Goal: Task Accomplishment & Management: Use online tool/utility

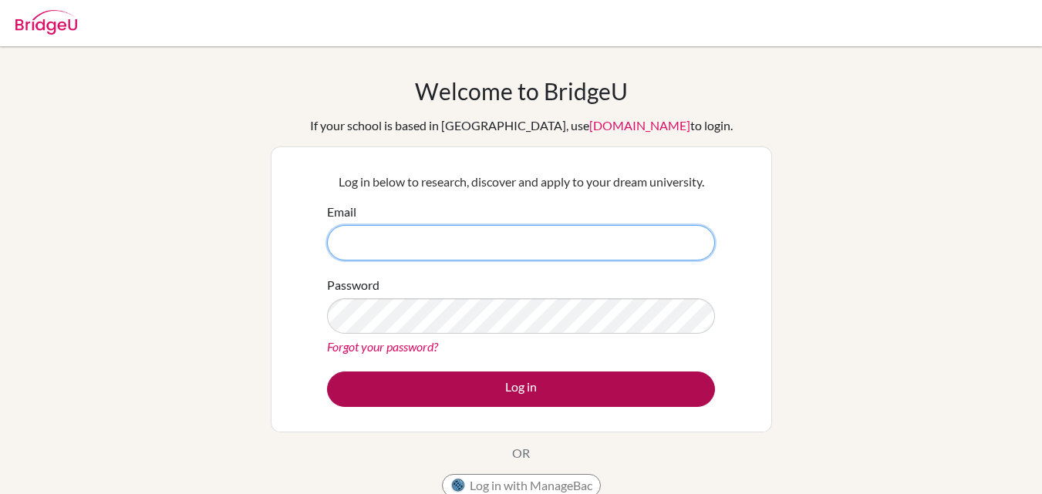
type input "jirsig@hotmail.com"
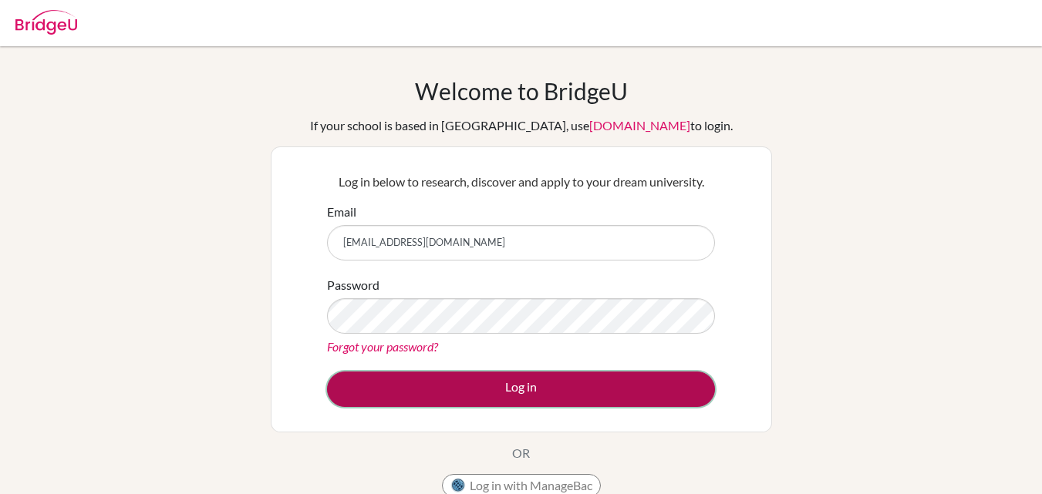
drag, startPoint x: 484, startPoint y: 384, endPoint x: 744, endPoint y: 123, distance: 368.1
click at [484, 385] on button "Log in" at bounding box center [521, 389] width 388 height 35
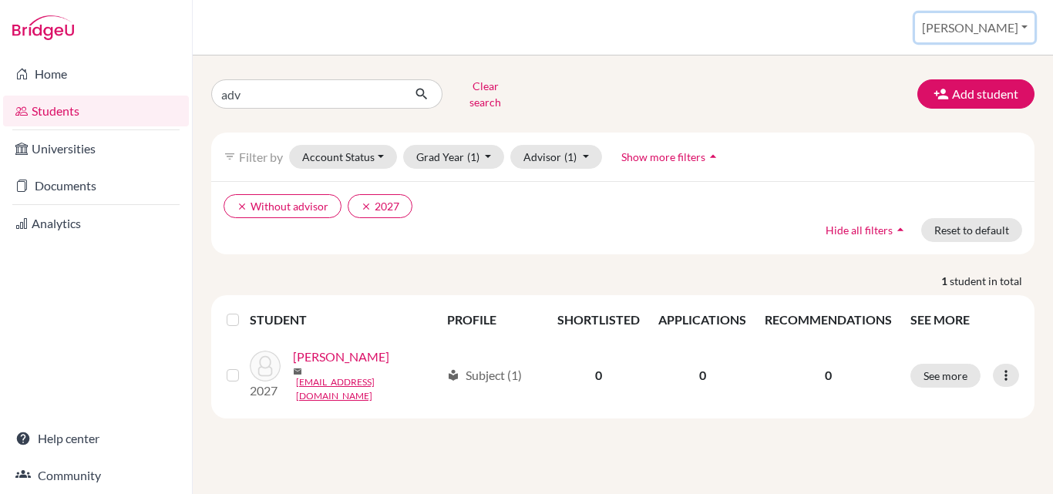
click at [973, 27] on button "[PERSON_NAME]" at bounding box center [975, 27] width 120 height 29
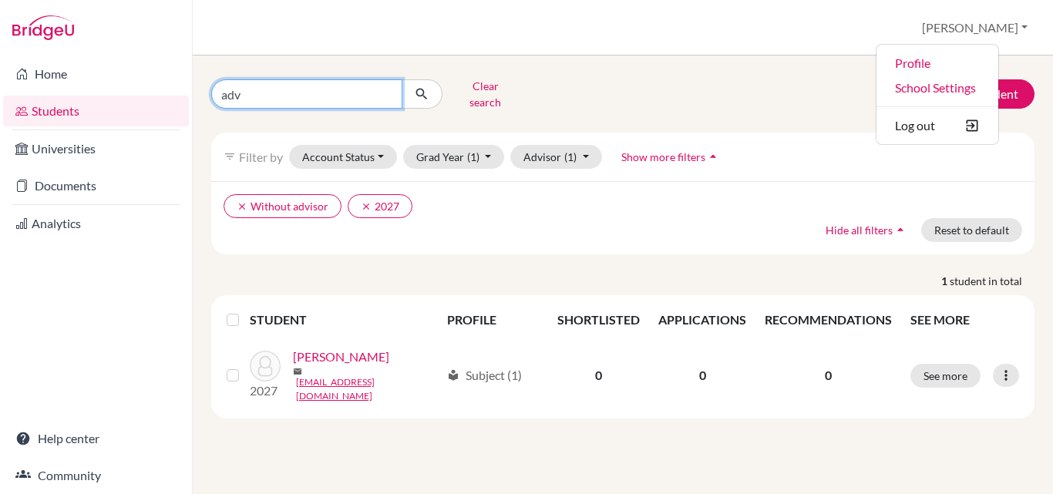
drag, startPoint x: 269, startPoint y: 86, endPoint x: 318, endPoint y: 92, distance: 49.0
click at [269, 86] on input "adv" at bounding box center [306, 93] width 191 height 29
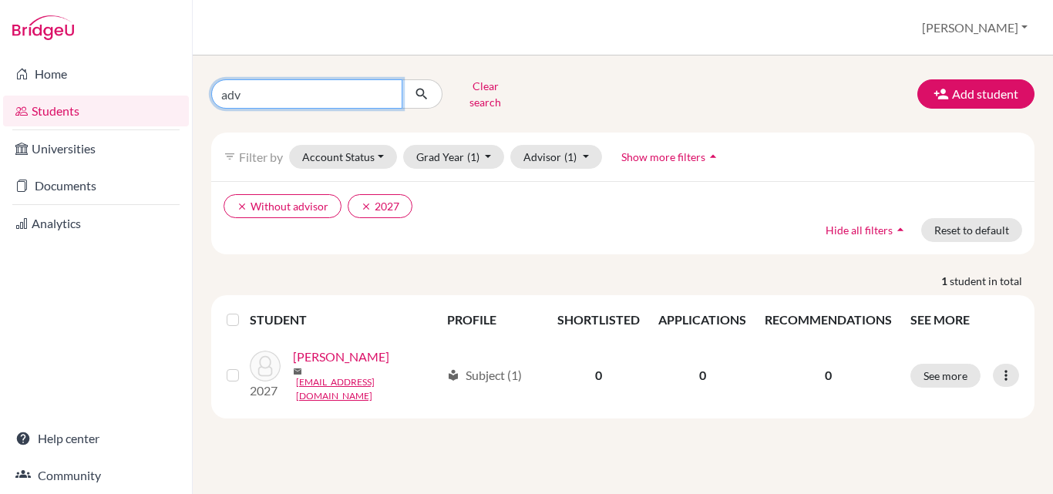
drag, startPoint x: 285, startPoint y: 87, endPoint x: 0, endPoint y: 60, distance: 286.6
click at [0, 60] on div "Home Students Universities Documents Analytics Help center Community Students o…" at bounding box center [526, 247] width 1053 height 494
type input "jaya"
click button "submit" at bounding box center [422, 93] width 41 height 29
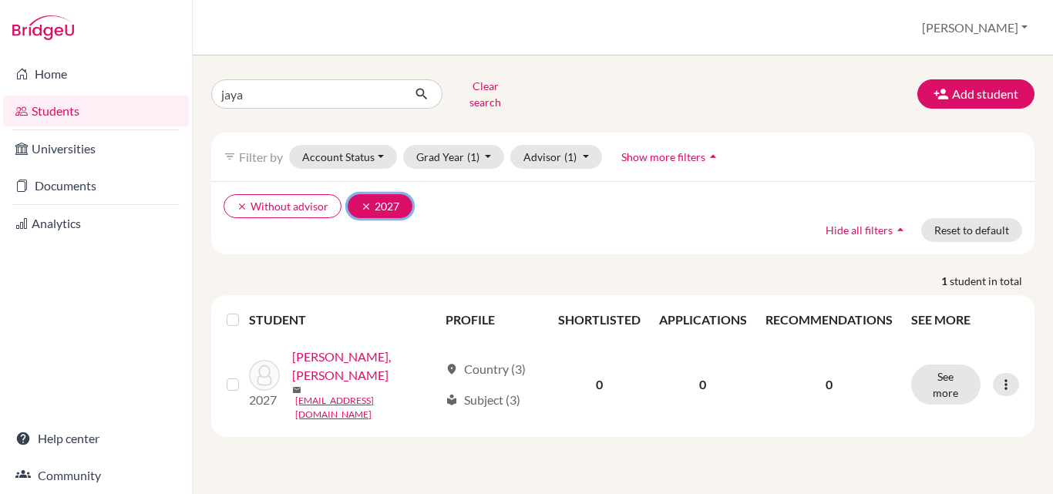
click at [361, 201] on icon "clear" at bounding box center [366, 206] width 11 height 11
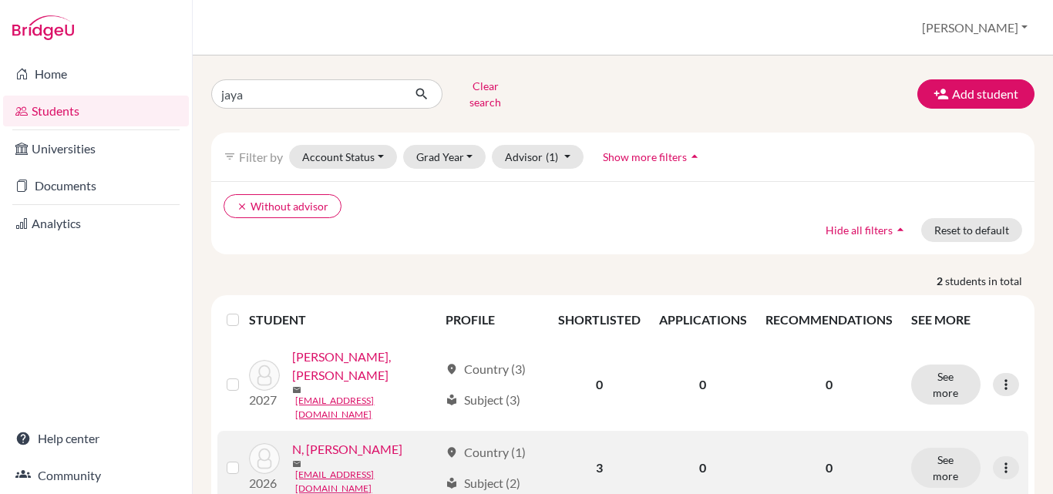
click at [325, 440] on link "N, [PERSON_NAME]" at bounding box center [347, 449] width 110 height 19
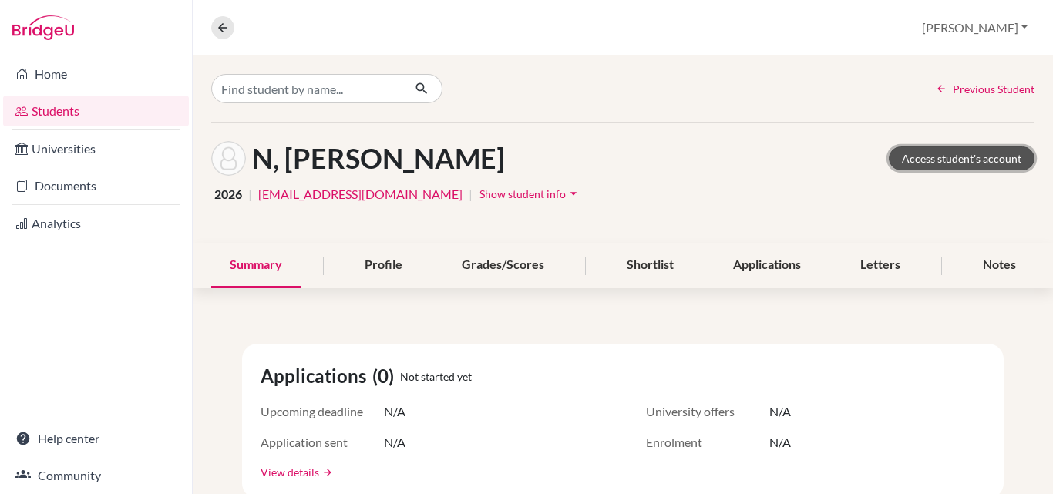
click at [949, 160] on link "Access student's account" at bounding box center [962, 159] width 146 height 24
click at [979, 26] on button "[PERSON_NAME]" at bounding box center [975, 27] width 120 height 29
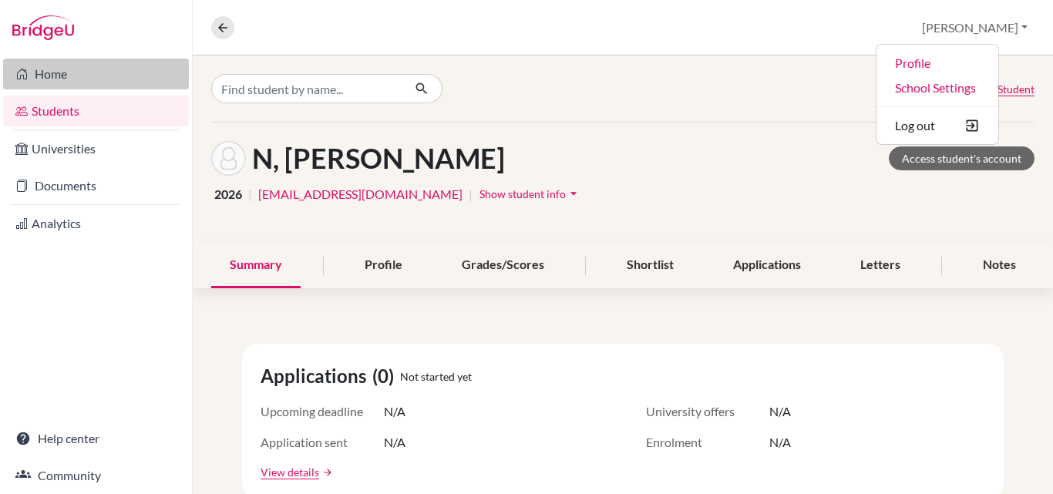
click at [55, 72] on link "Home" at bounding box center [96, 74] width 186 height 31
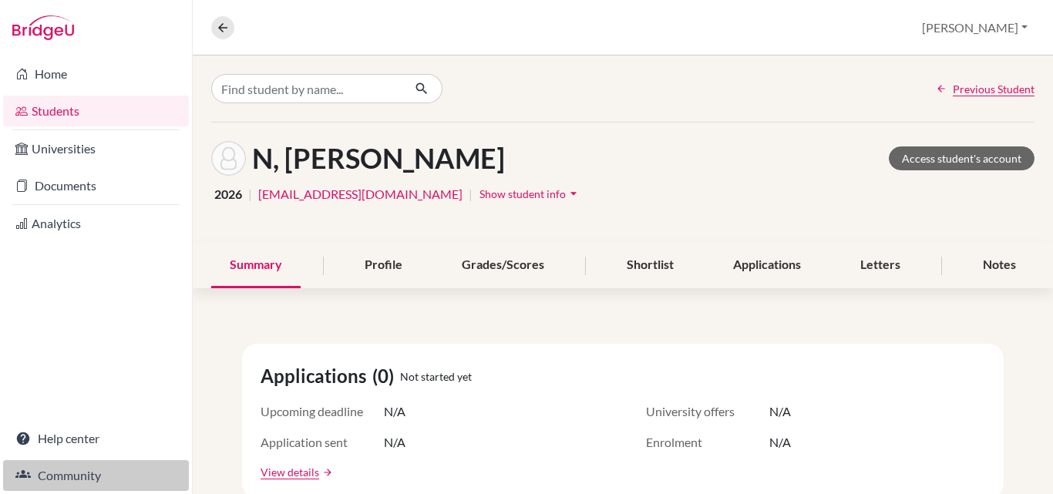
click at [89, 471] on link "Community" at bounding box center [96, 475] width 186 height 31
